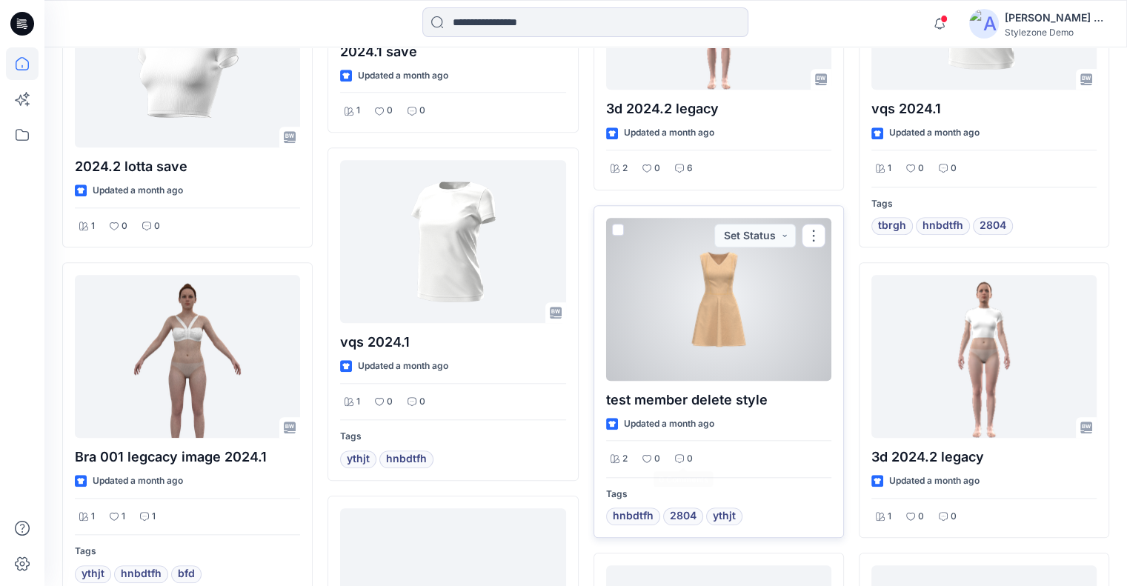
scroll to position [1612, 0]
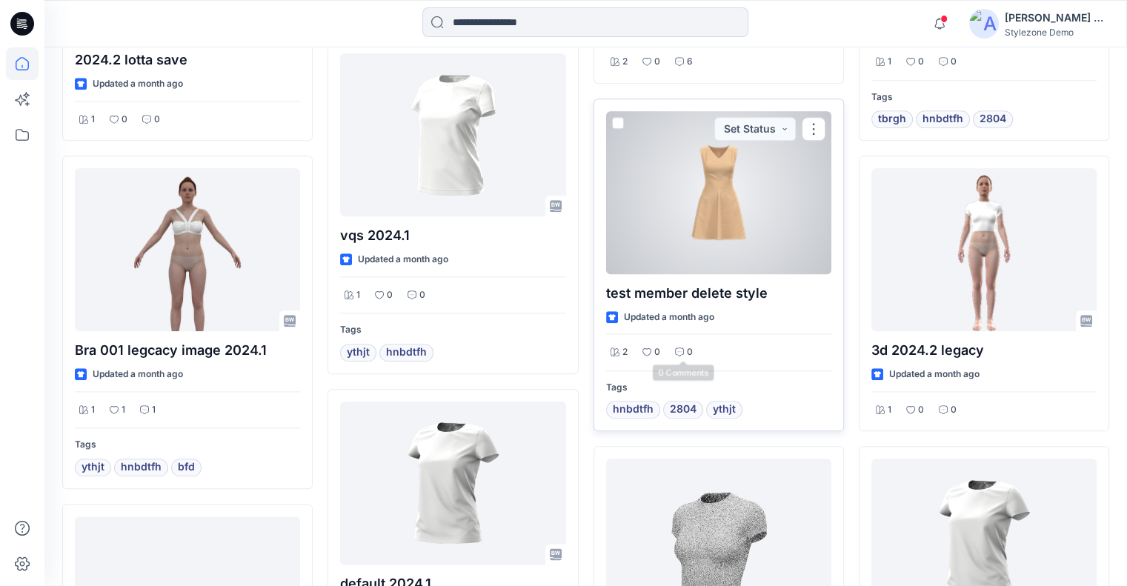
click at [723, 245] on div at bounding box center [718, 192] width 225 height 163
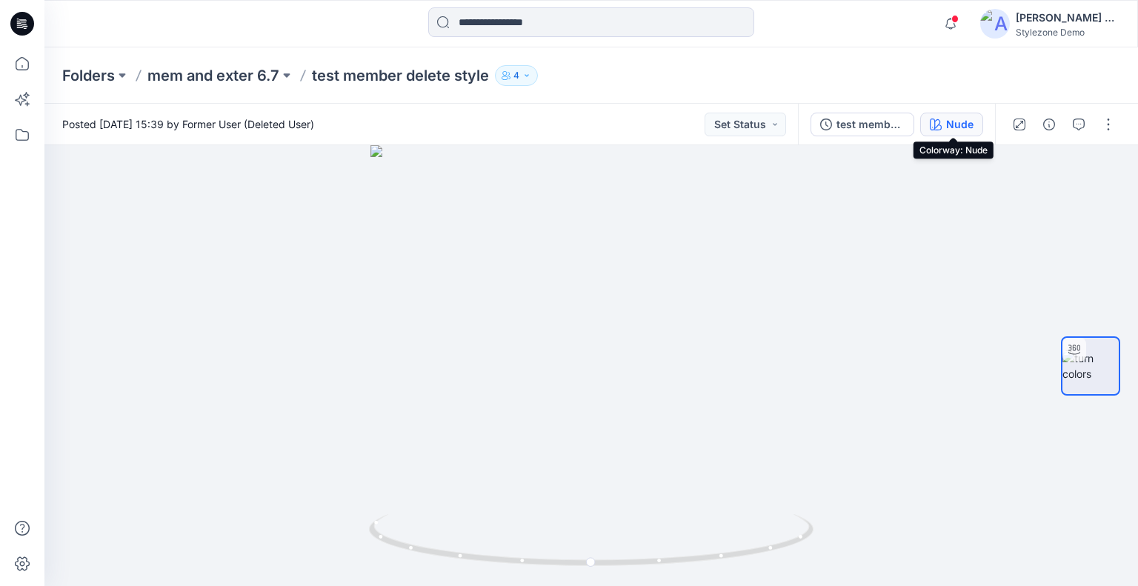
click at [960, 126] on div "Nude" at bounding box center [959, 124] width 27 height 16
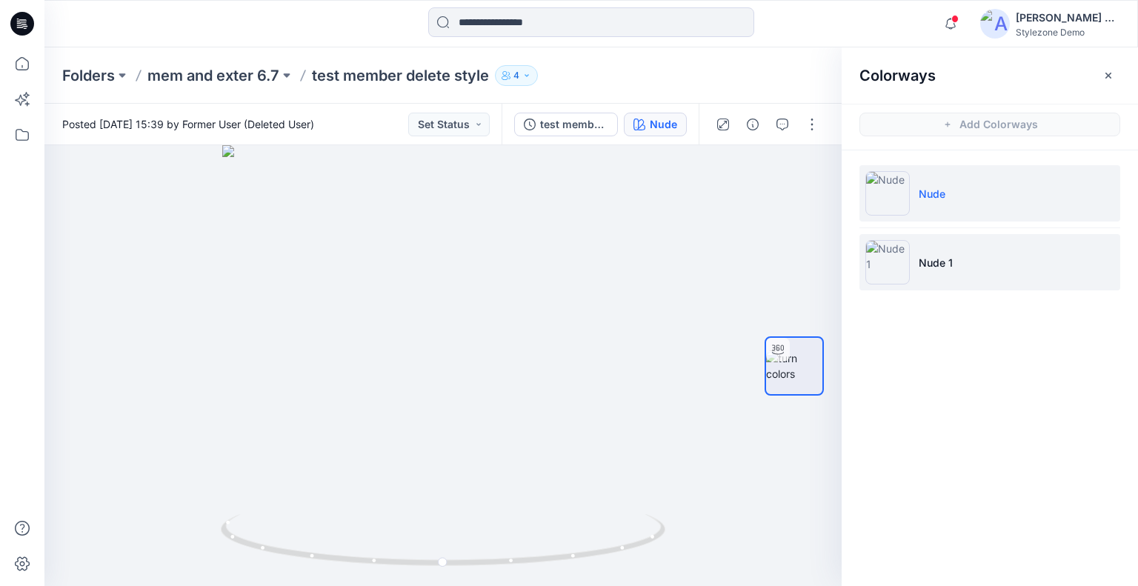
click at [963, 258] on li "Nude 1" at bounding box center [989, 262] width 261 height 56
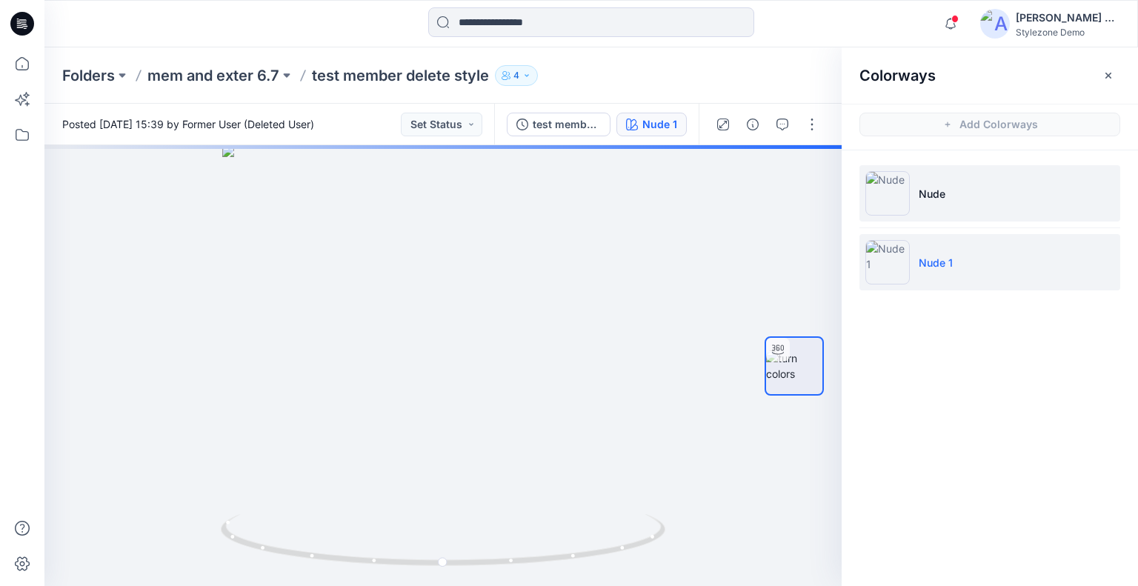
click at [953, 206] on li "Nude" at bounding box center [989, 193] width 261 height 56
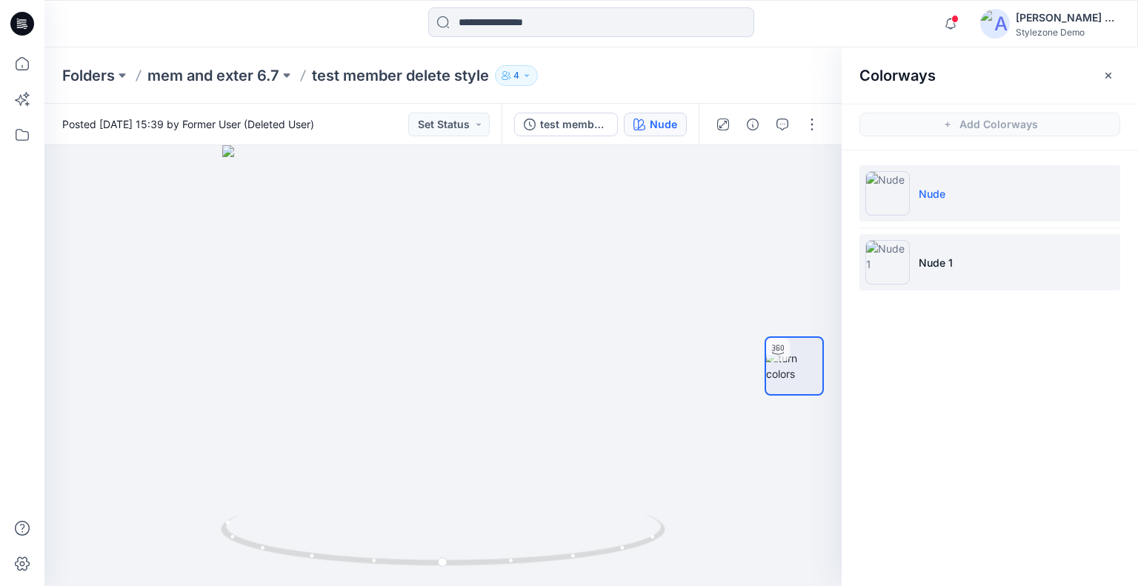
click at [949, 267] on p "Nude 1" at bounding box center [936, 263] width 34 height 16
click at [954, 201] on li "Nude" at bounding box center [989, 193] width 261 height 56
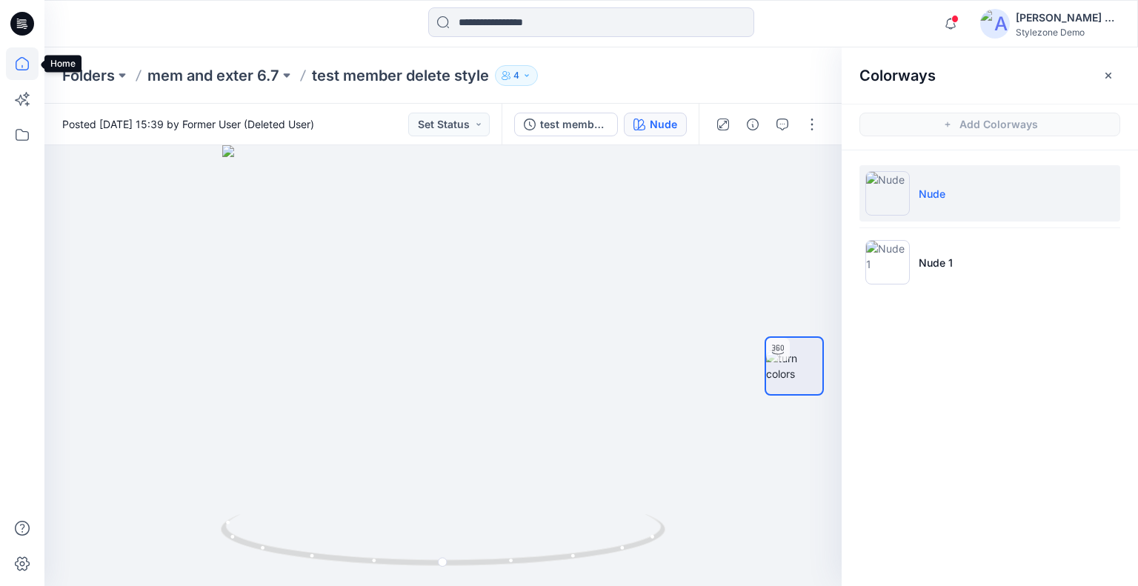
click at [17, 75] on icon at bounding box center [22, 63] width 33 height 33
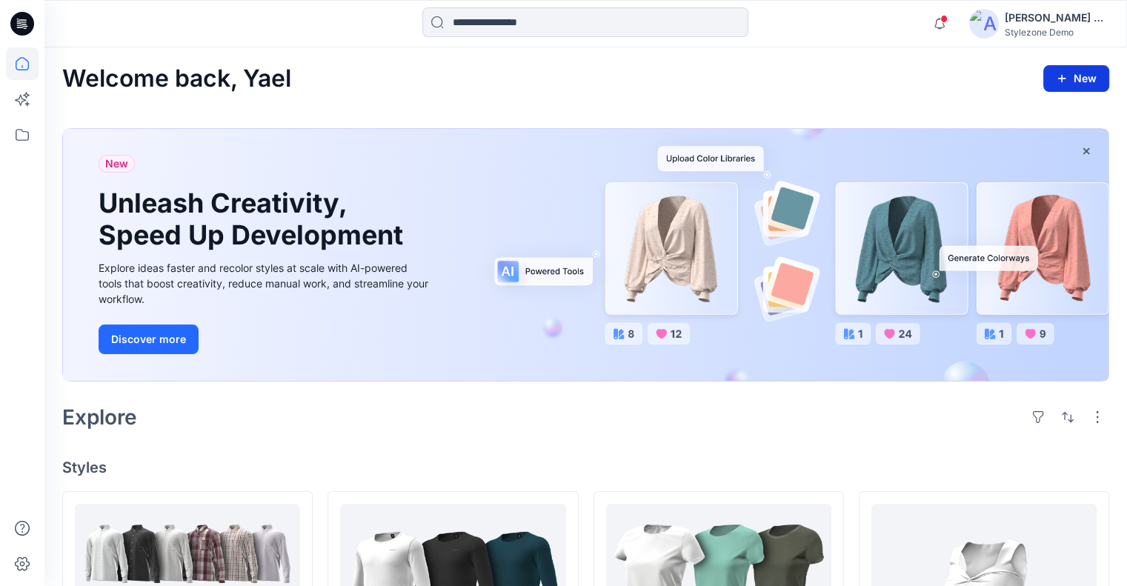
click at [1065, 73] on icon "button" at bounding box center [1062, 79] width 12 height 12
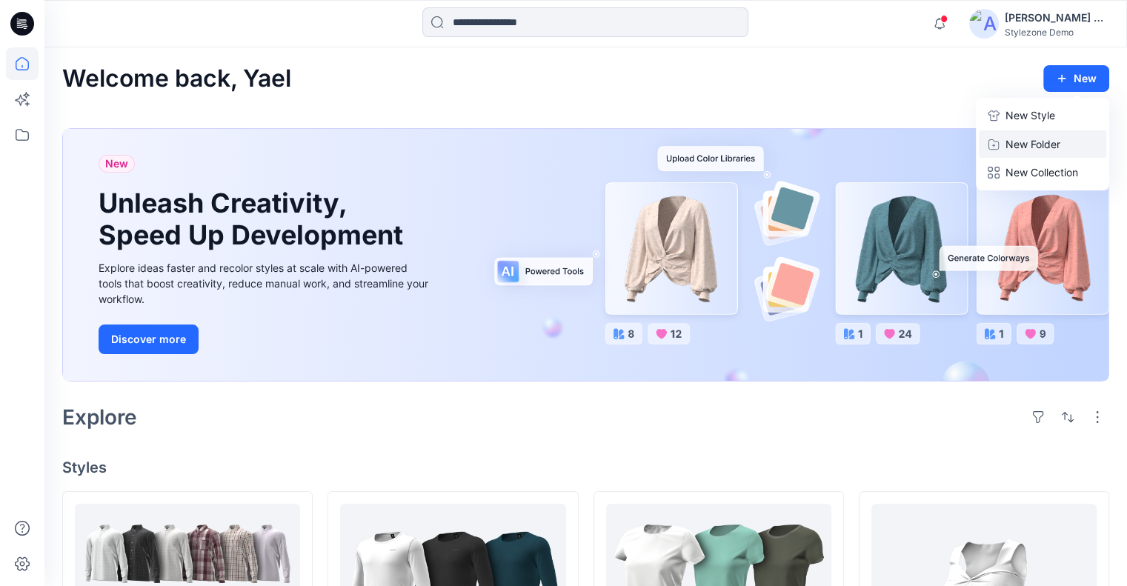
click at [1042, 144] on p "New Folder" at bounding box center [1032, 144] width 55 height 16
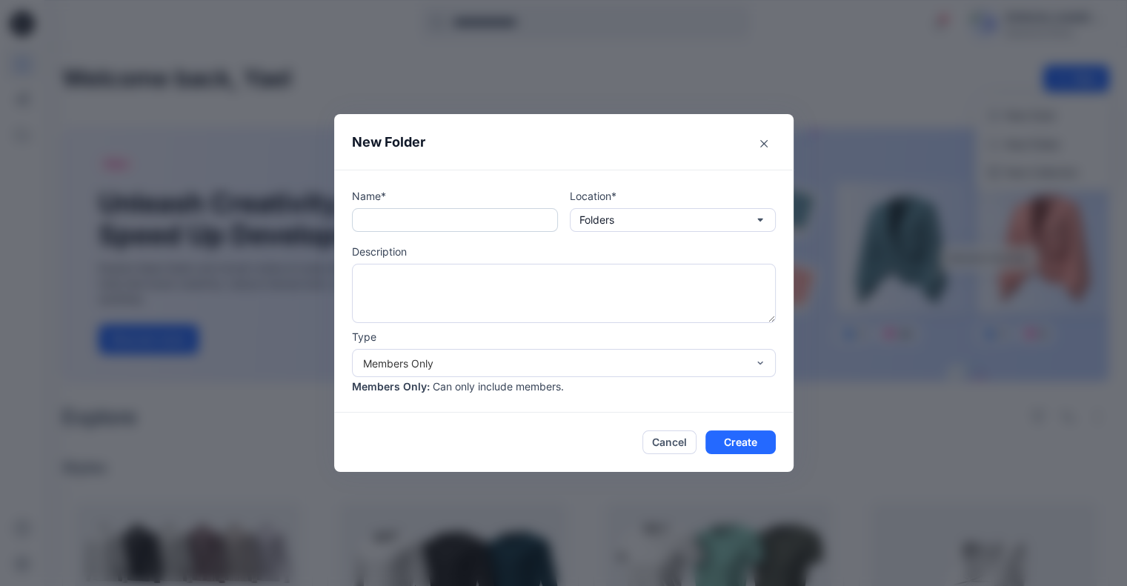
click at [423, 224] on input "text" at bounding box center [455, 220] width 206 height 24
type input "*"
type input "**********"
click at [541, 356] on div "Members Only" at bounding box center [555, 364] width 384 height 16
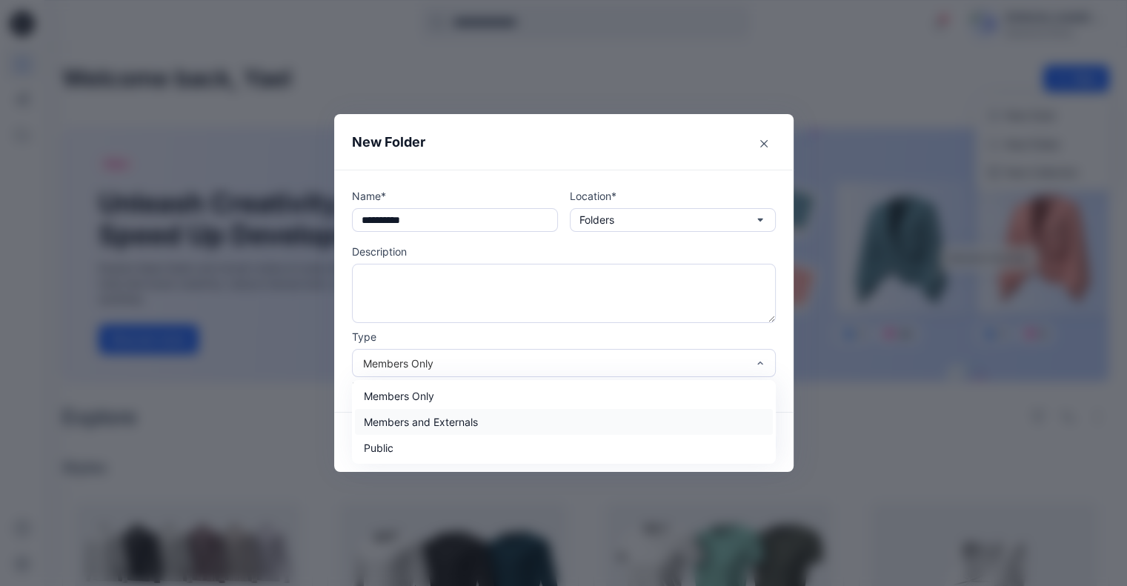
drag, startPoint x: 498, startPoint y: 413, endPoint x: 522, endPoint y: 419, distance: 24.4
click at [498, 414] on div "Members and Externals" at bounding box center [564, 422] width 418 height 26
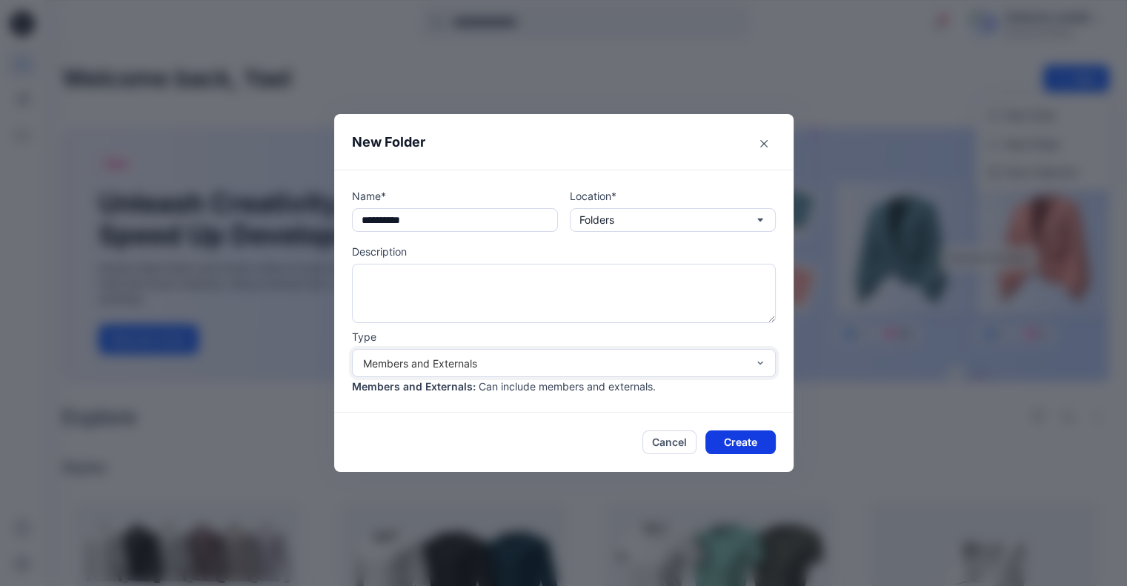
click at [750, 439] on button "Create" at bounding box center [740, 442] width 70 height 24
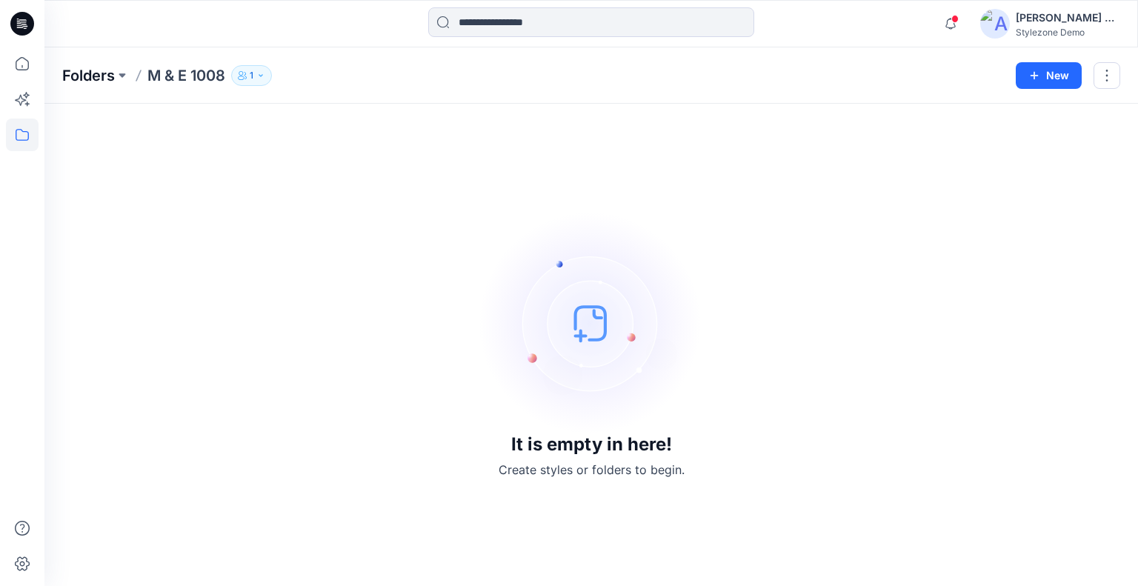
click at [75, 76] on p "Folders" at bounding box center [88, 75] width 53 height 21
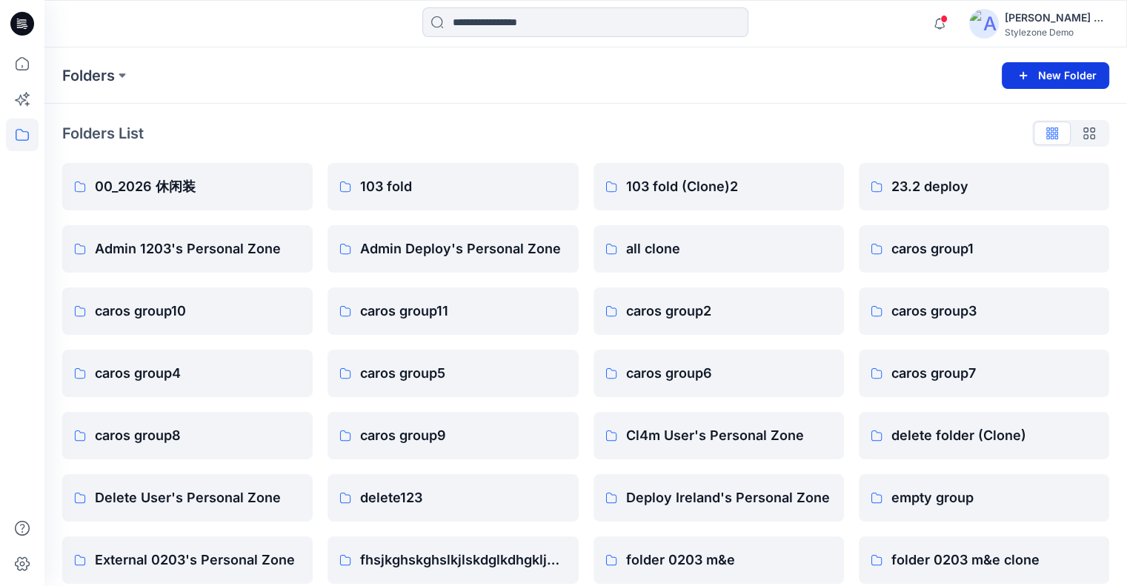
click at [1065, 82] on button "New Folder" at bounding box center [1055, 75] width 107 height 27
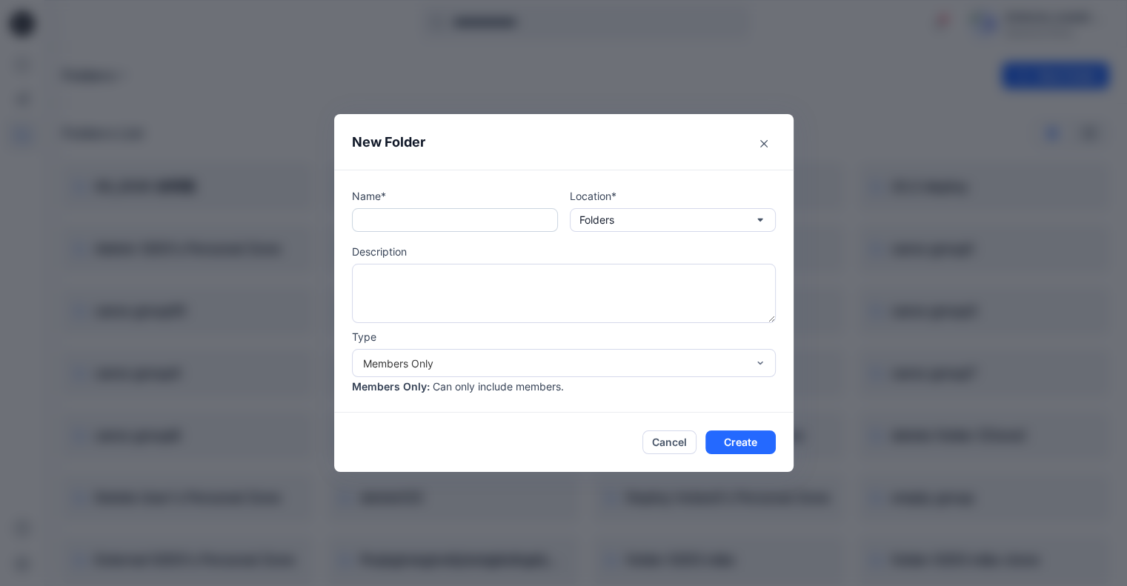
click at [482, 222] on input "text" at bounding box center [455, 220] width 206 height 24
type input "**********"
click at [499, 368] on div "Members Only" at bounding box center [555, 364] width 384 height 16
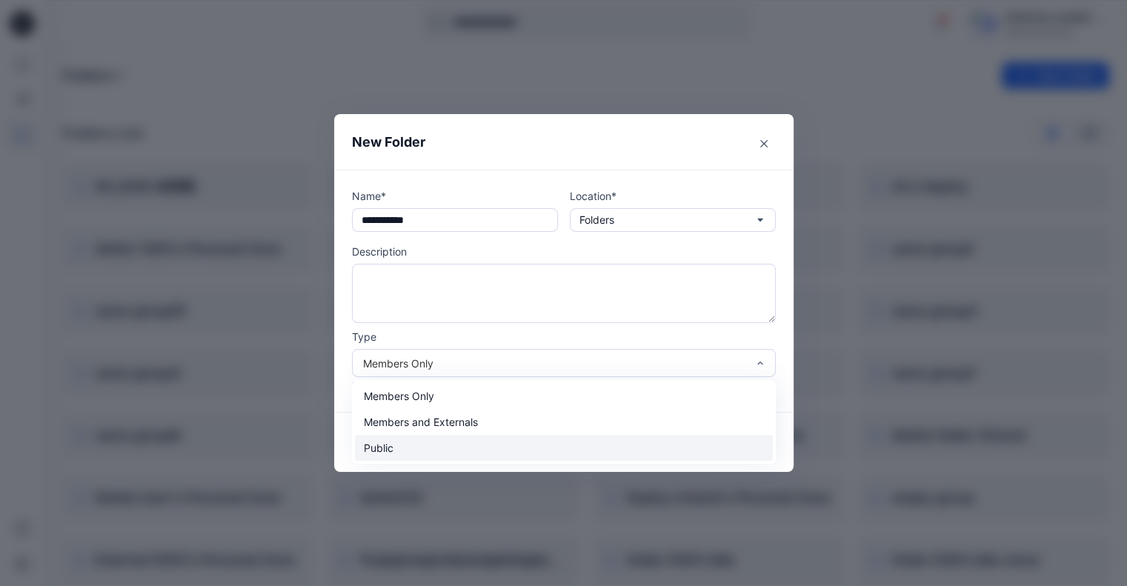
click at [483, 448] on div "Public" at bounding box center [564, 448] width 418 height 26
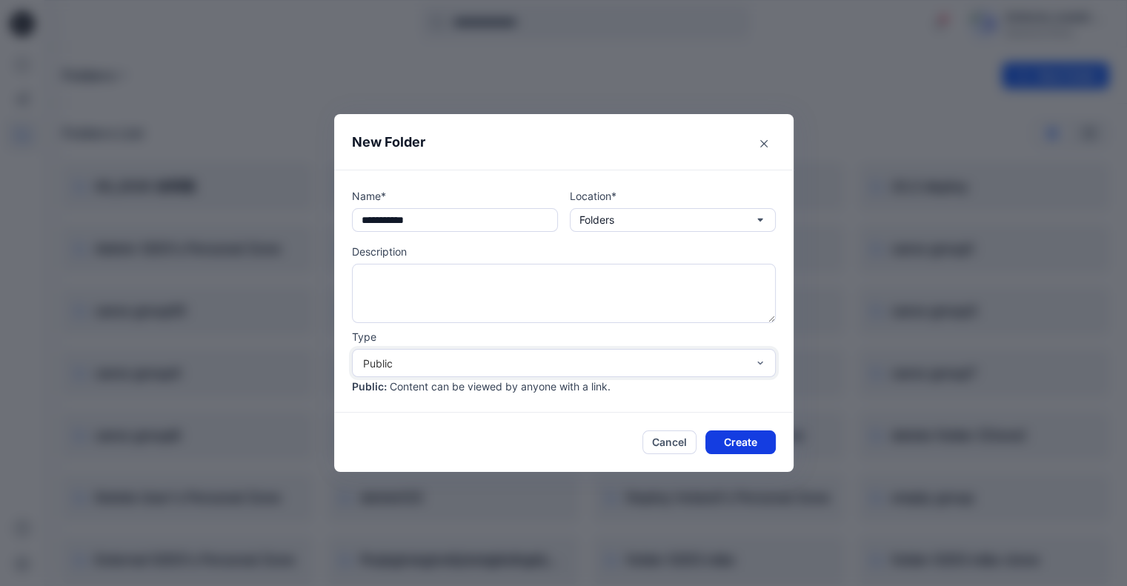
click at [734, 441] on button "Create" at bounding box center [740, 442] width 70 height 24
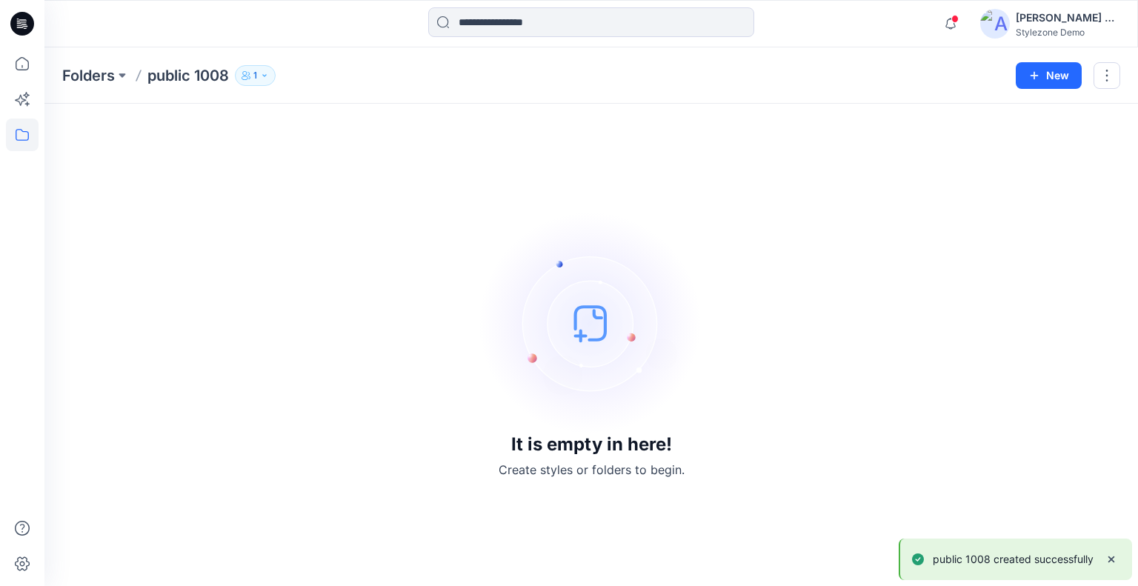
click at [253, 72] on button "1" at bounding box center [255, 75] width 41 height 21
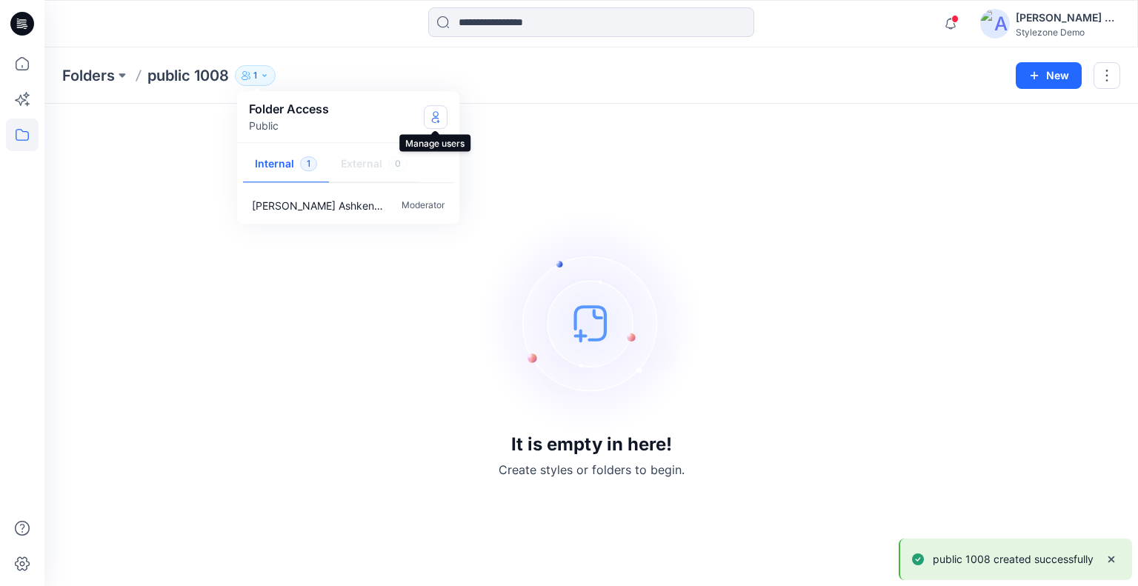
click at [442, 120] on button "Manage Users" at bounding box center [436, 117] width 24 height 24
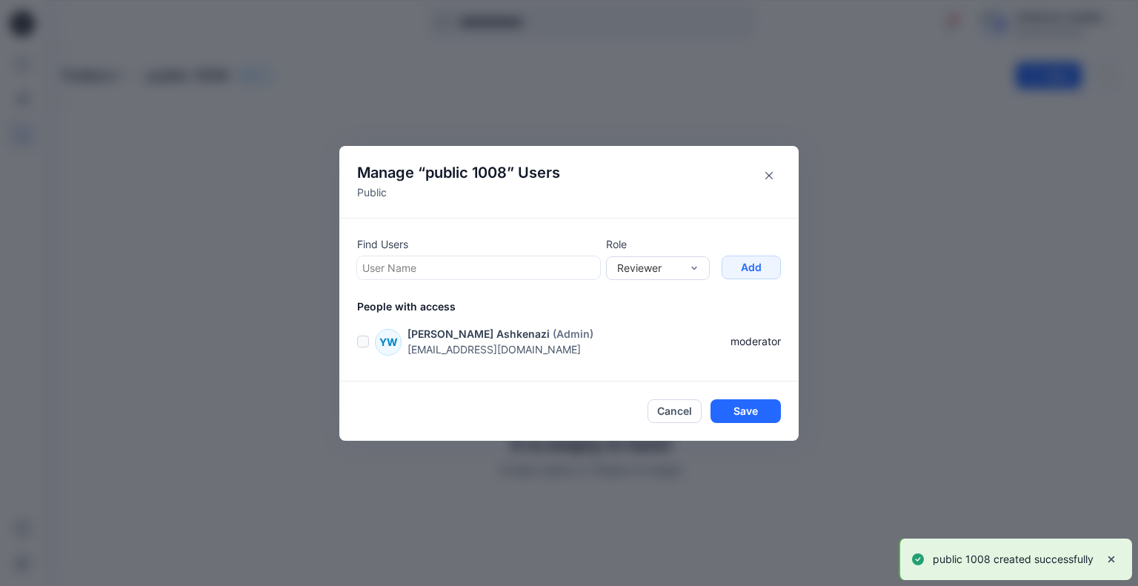
click at [496, 274] on div at bounding box center [478, 268] width 233 height 19
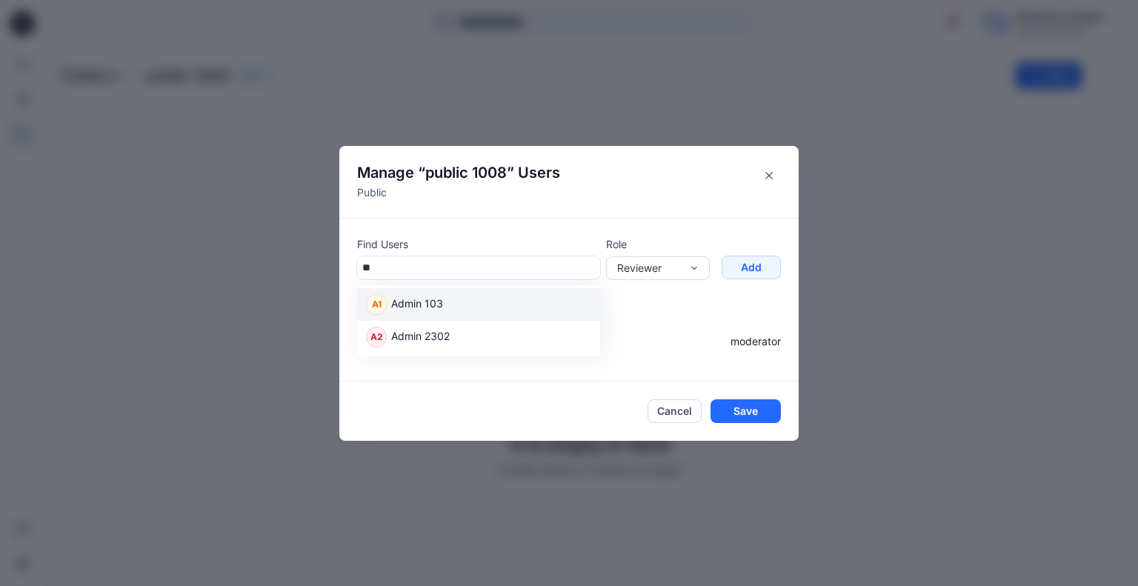
type input "*"
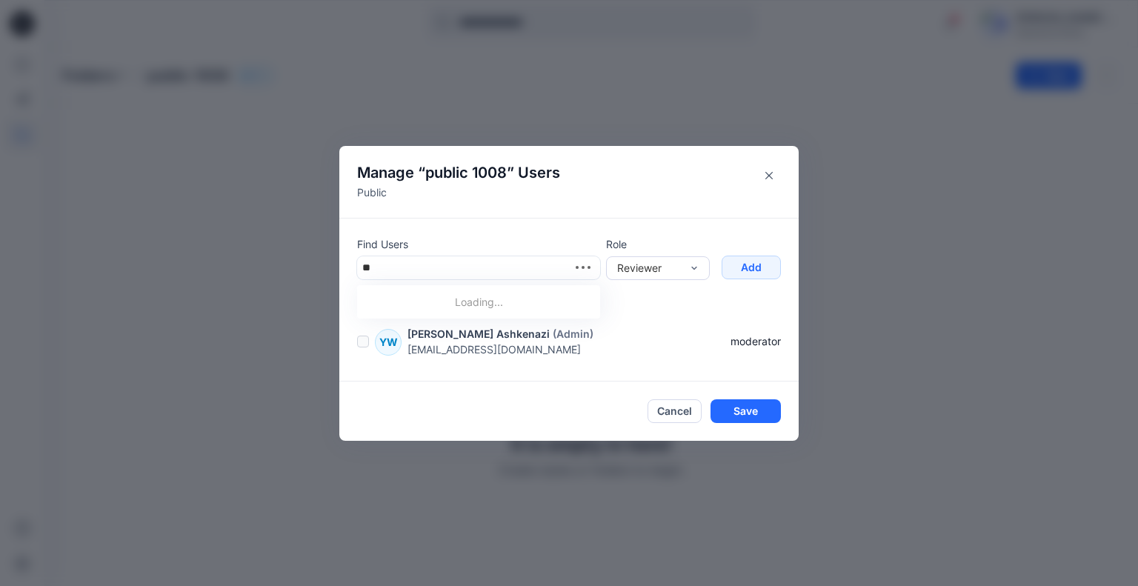
type input "*"
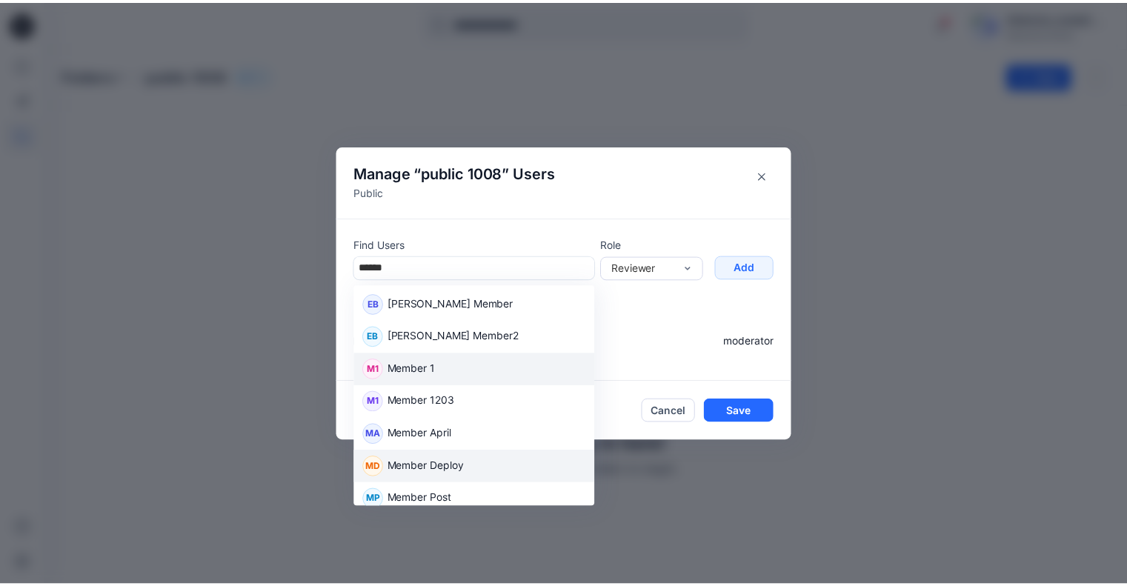
scroll to position [77, 0]
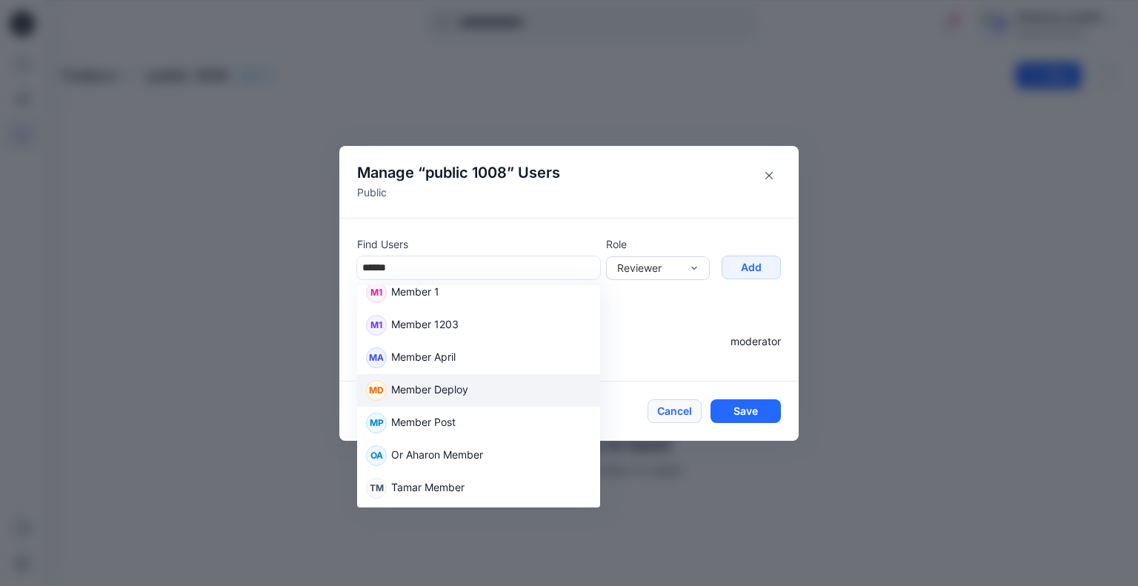
type input "******"
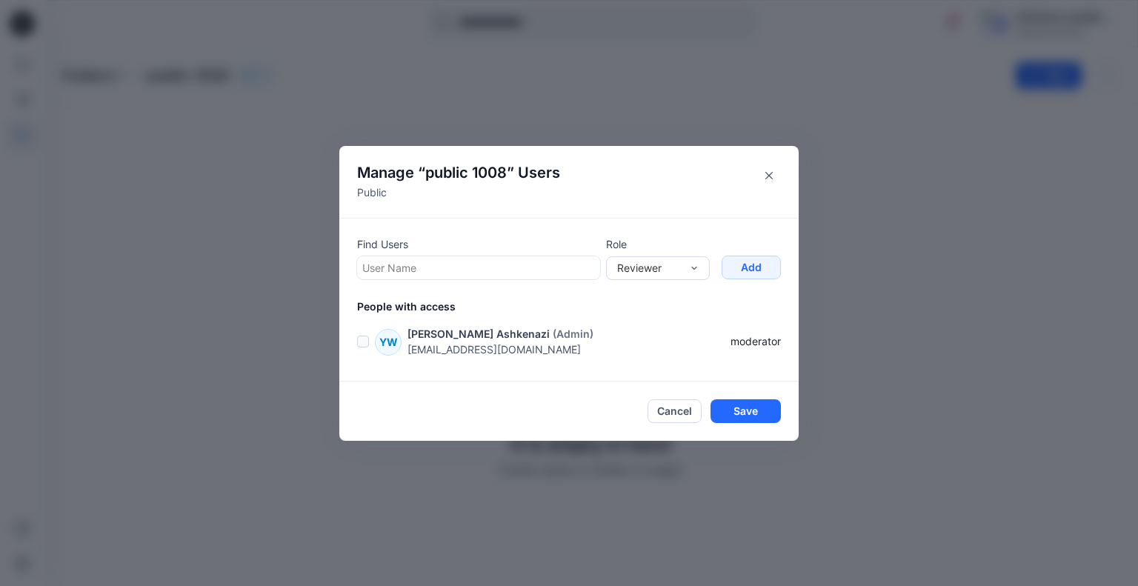
drag, startPoint x: 673, startPoint y: 410, endPoint x: 678, endPoint y: 402, distance: 9.9
click at [675, 410] on button "Cancel" at bounding box center [675, 411] width 54 height 24
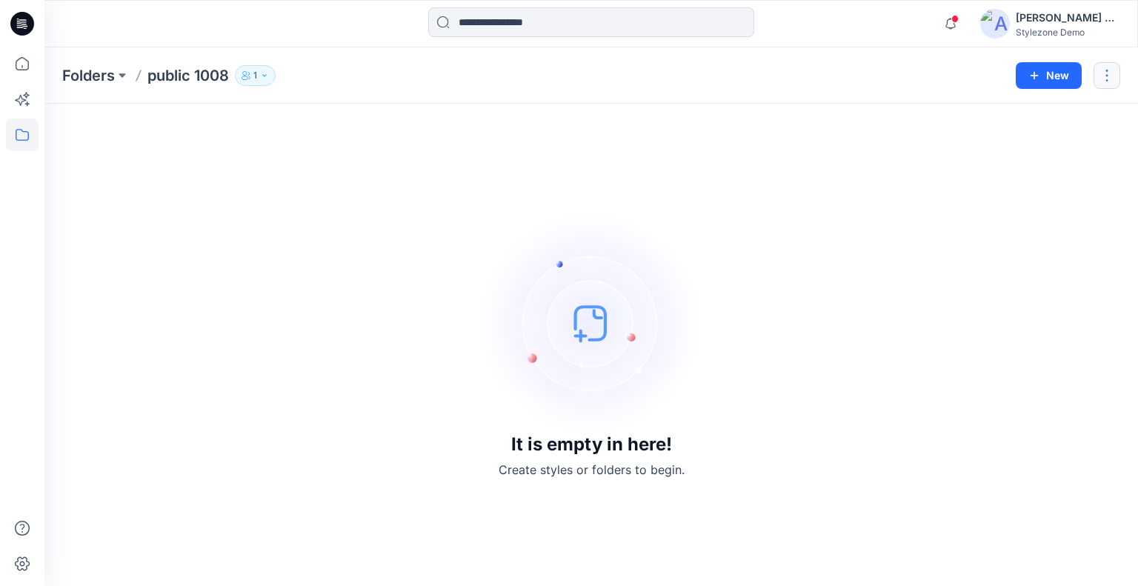
click at [1105, 73] on button "button" at bounding box center [1107, 75] width 27 height 27
click at [1028, 198] on p "[PERSON_NAME]" at bounding box center [1026, 200] width 84 height 16
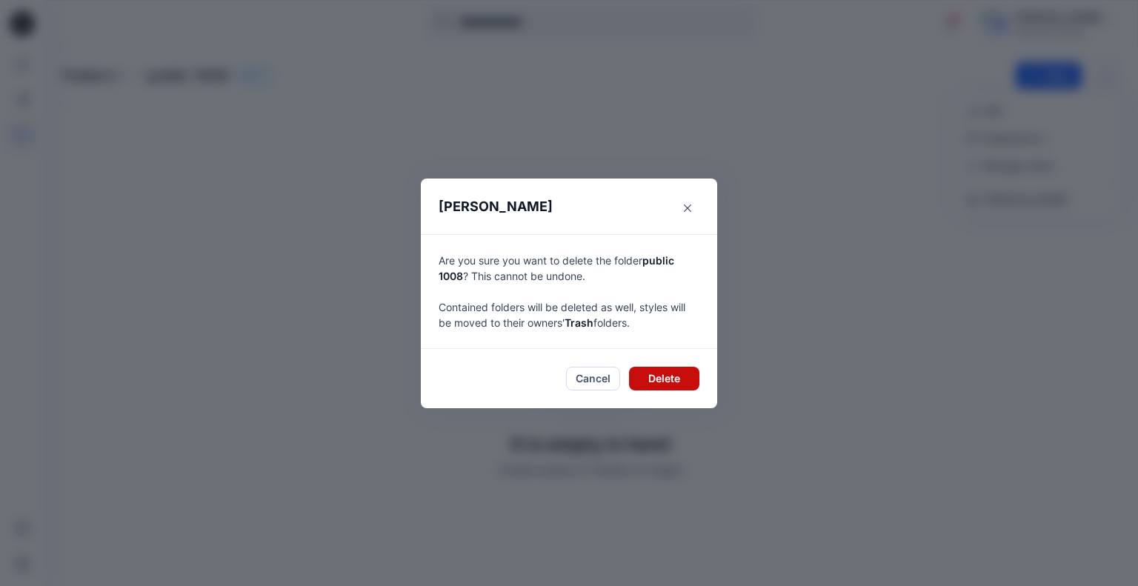
click at [683, 380] on button "Delete" at bounding box center [664, 379] width 70 height 24
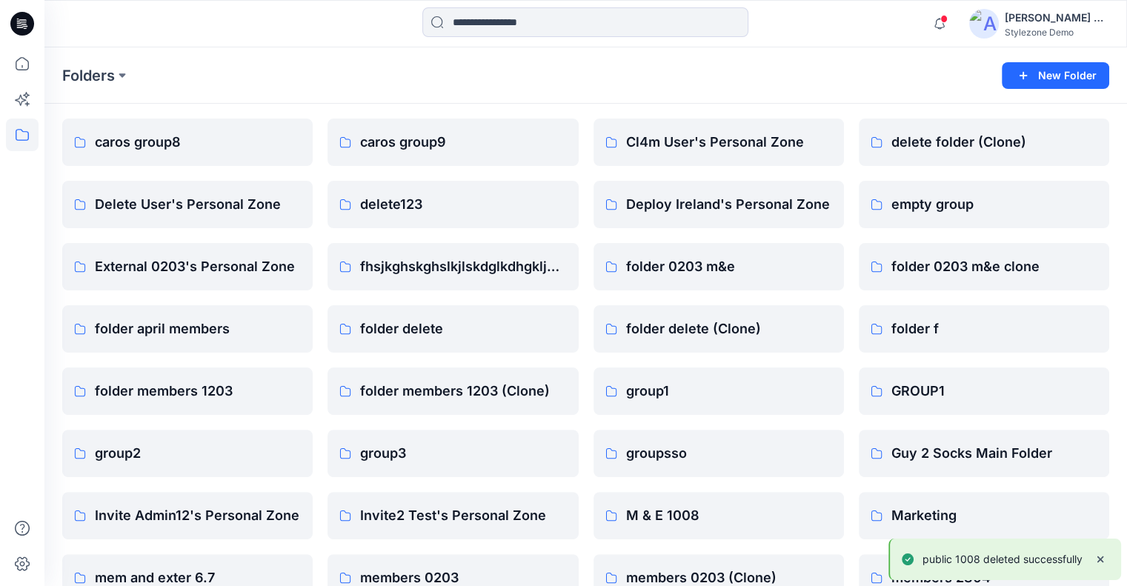
scroll to position [370, 0]
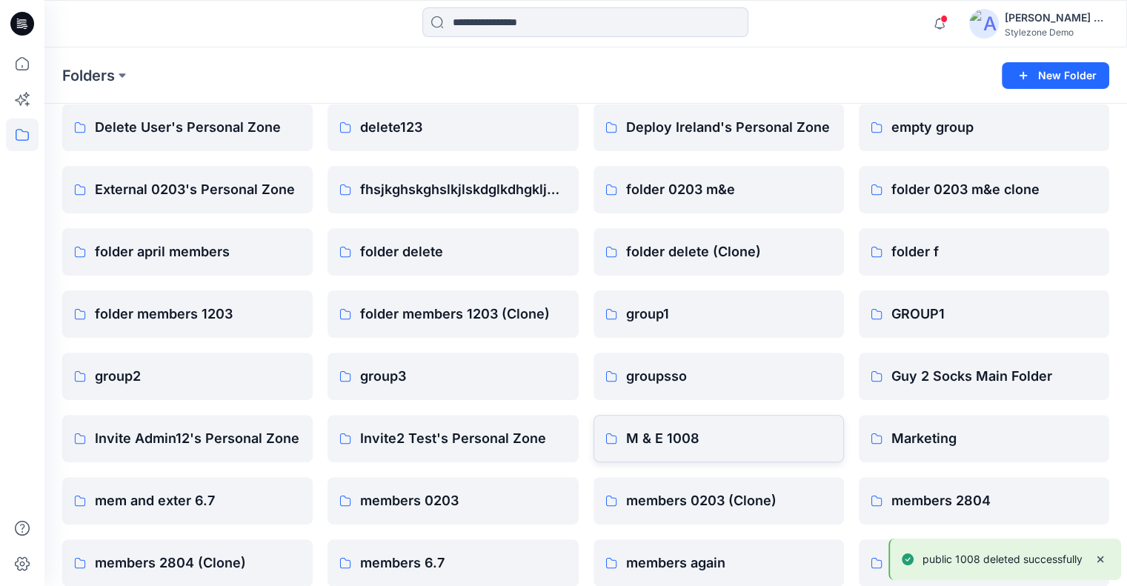
drag, startPoint x: 694, startPoint y: 476, endPoint x: 699, endPoint y: 435, distance: 41.7
click at [693, 474] on div "103 fold (Clone)2 all clone caros group2 caros group6 Cl4m User's Personal Zone…" at bounding box center [718, 470] width 250 height 1354
click at [700, 430] on p "M & E 1008" at bounding box center [717, 438] width 182 height 21
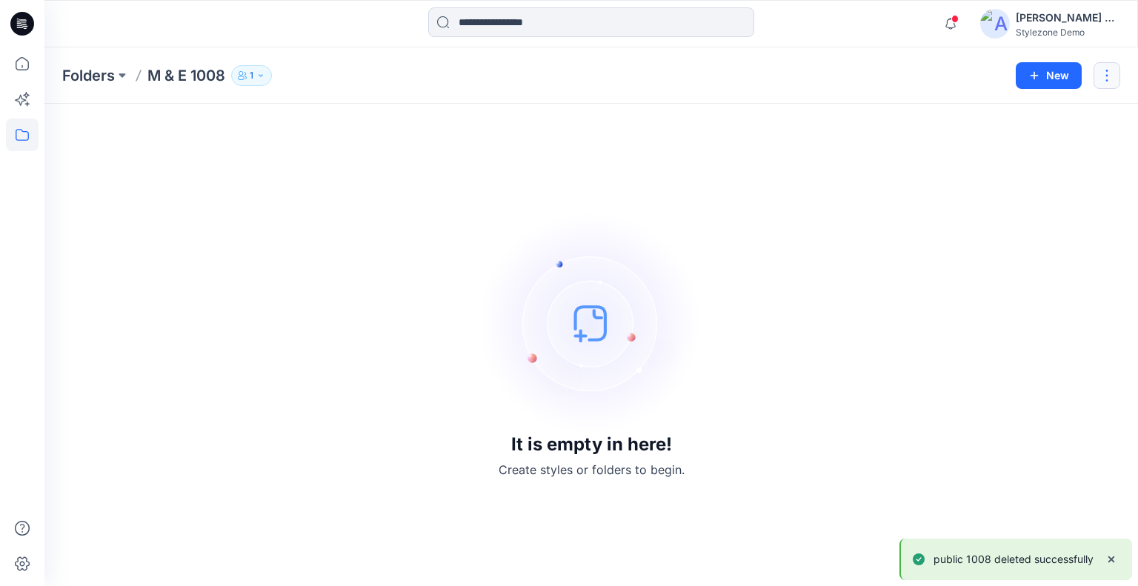
click at [1101, 75] on button "button" at bounding box center [1107, 75] width 27 height 27
click at [1027, 199] on p "[PERSON_NAME]" at bounding box center [1026, 200] width 84 height 16
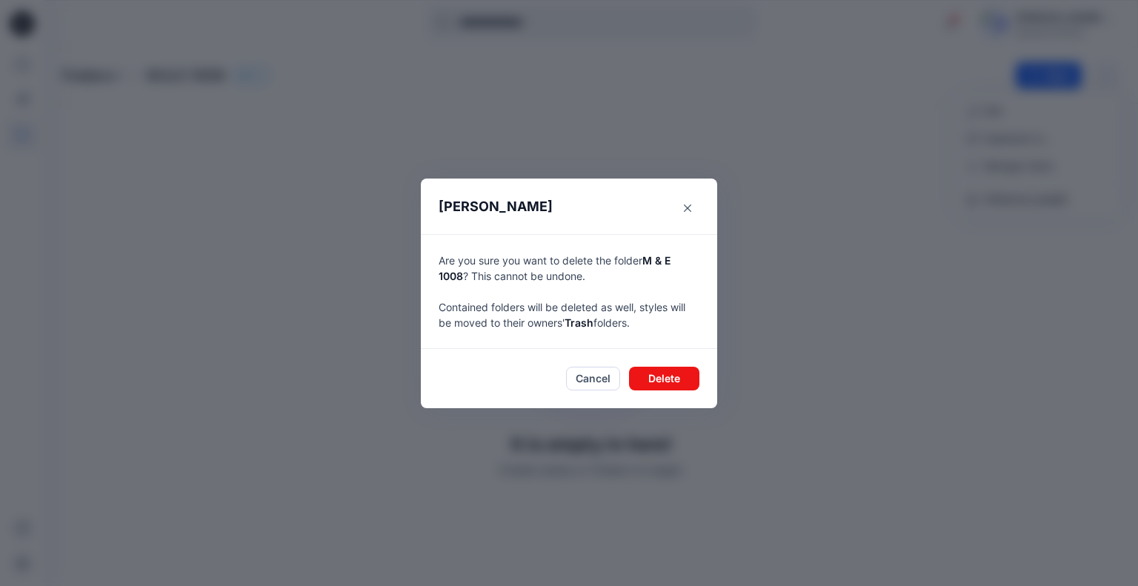
click at [682, 371] on button "Delete" at bounding box center [664, 379] width 70 height 24
